Goal: Entertainment & Leisure: Consume media (video, audio)

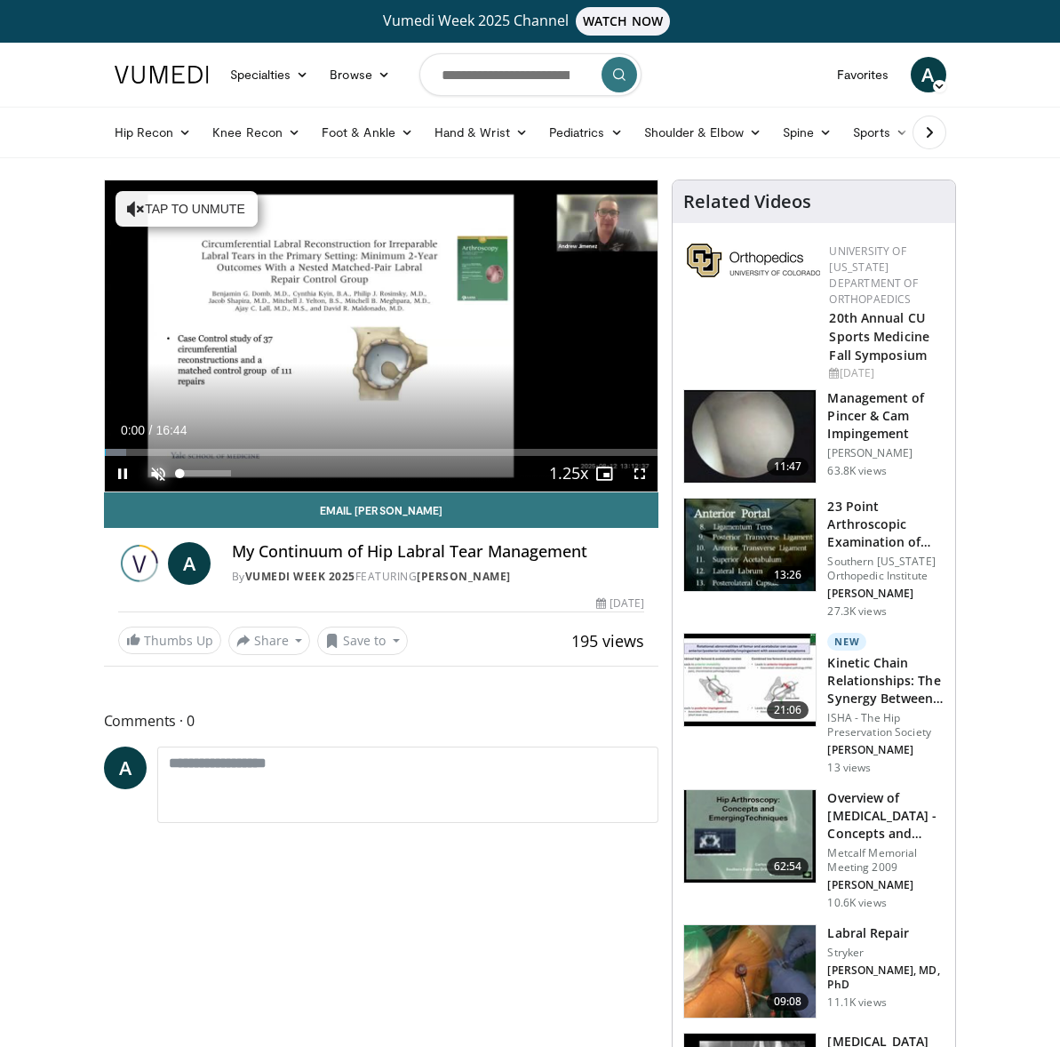
click at [160, 471] on span "Video Player" at bounding box center [158, 474] width 36 height 36
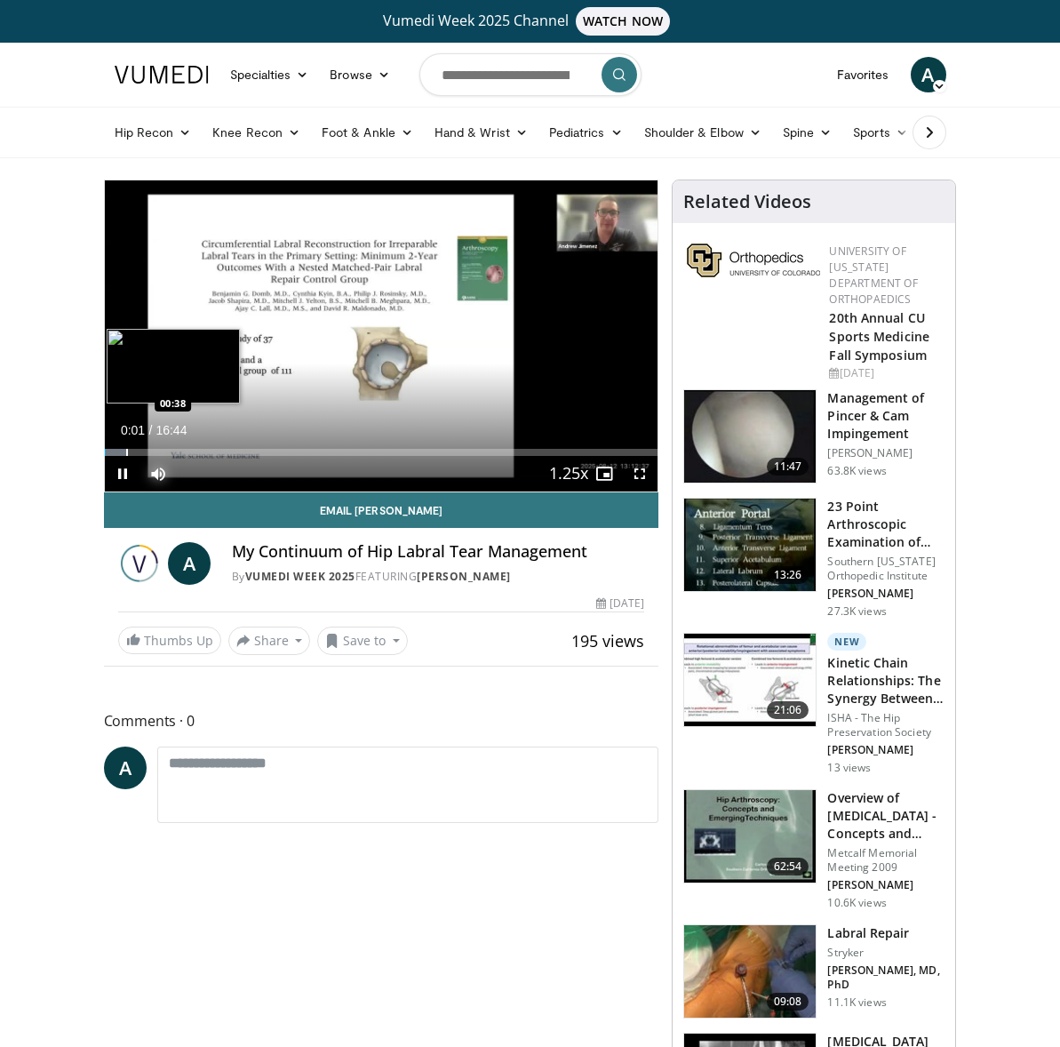
click at [126, 450] on div "Progress Bar" at bounding box center [127, 452] width 2 height 7
click at [116, 454] on div "Progress Bar" at bounding box center [117, 452] width 2 height 7
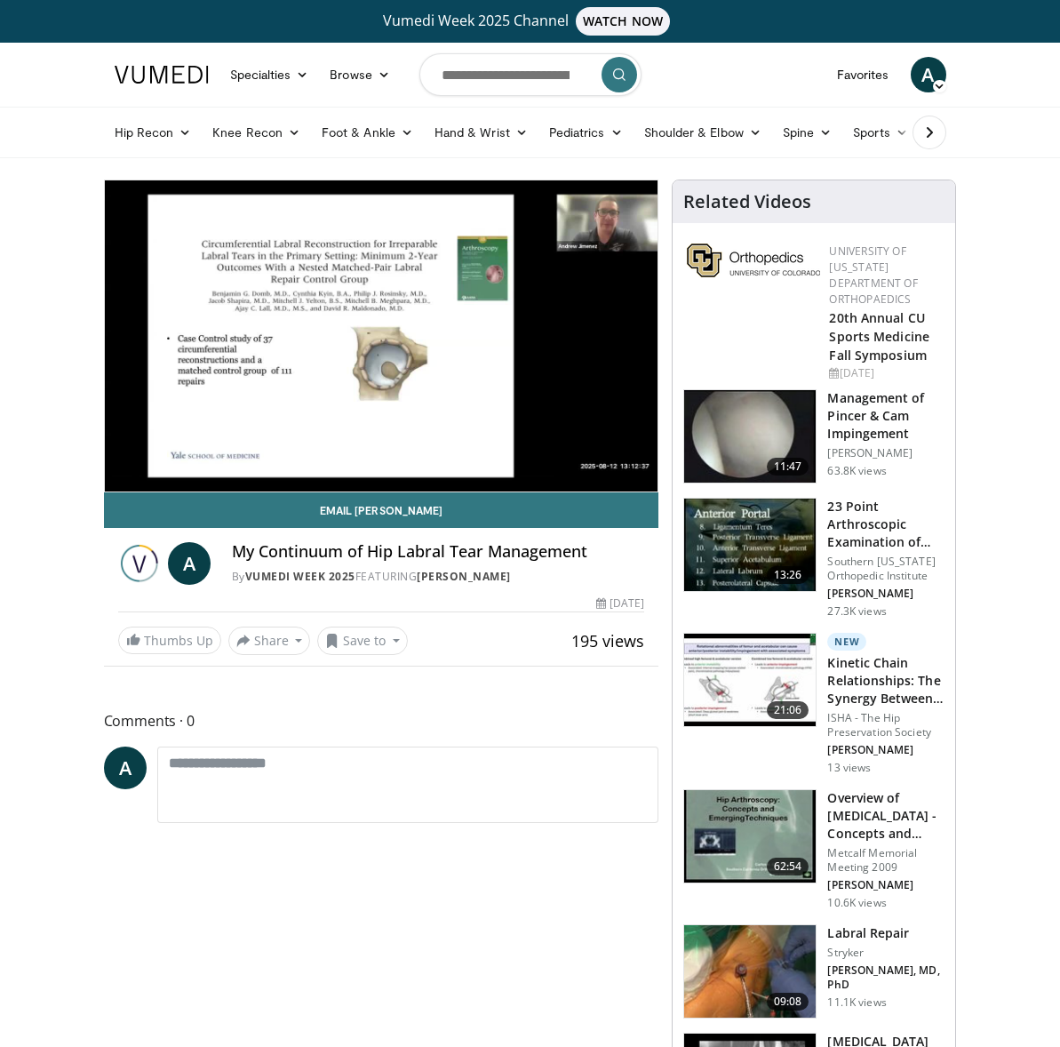
scroll to position [1, 0]
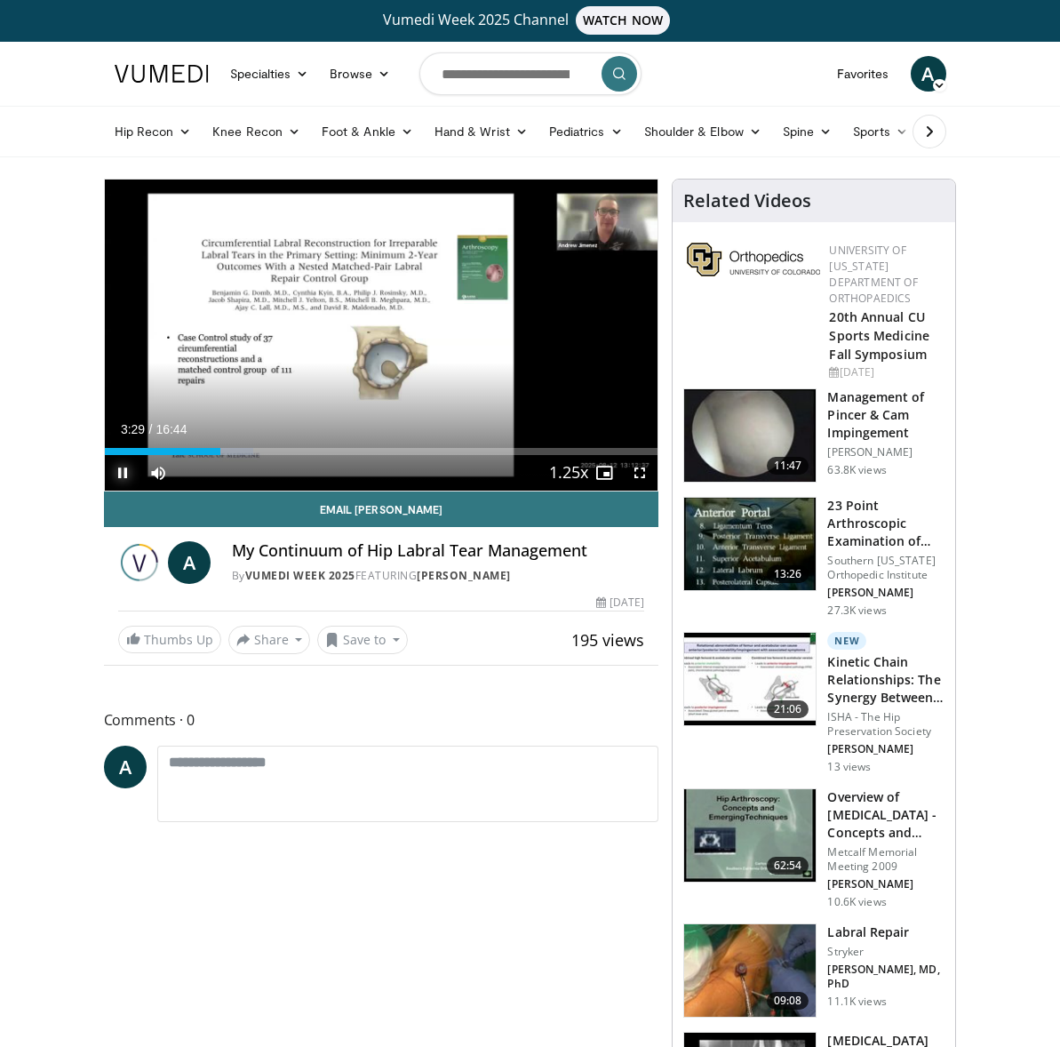
click at [119, 473] on span "Video Player" at bounding box center [123, 473] width 36 height 36
